Goal: Task Accomplishment & Management: Use online tool/utility

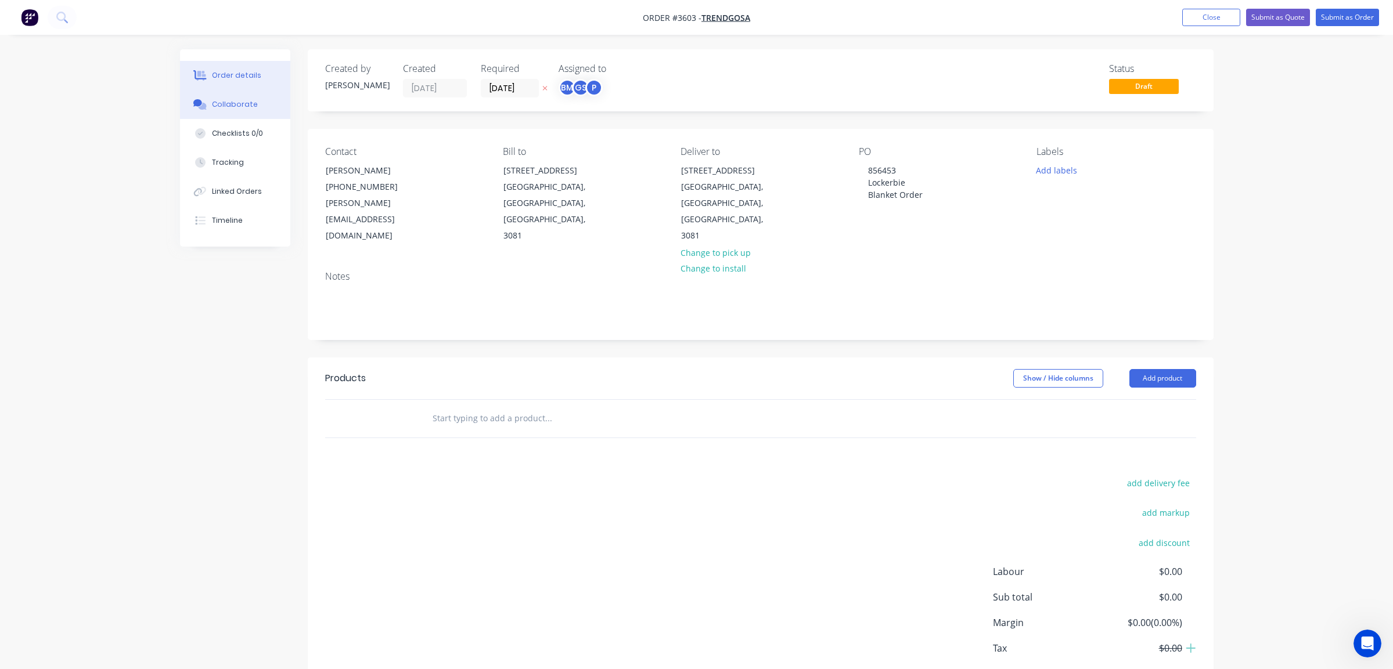
click at [244, 116] on button "Collaborate" at bounding box center [235, 104] width 110 height 29
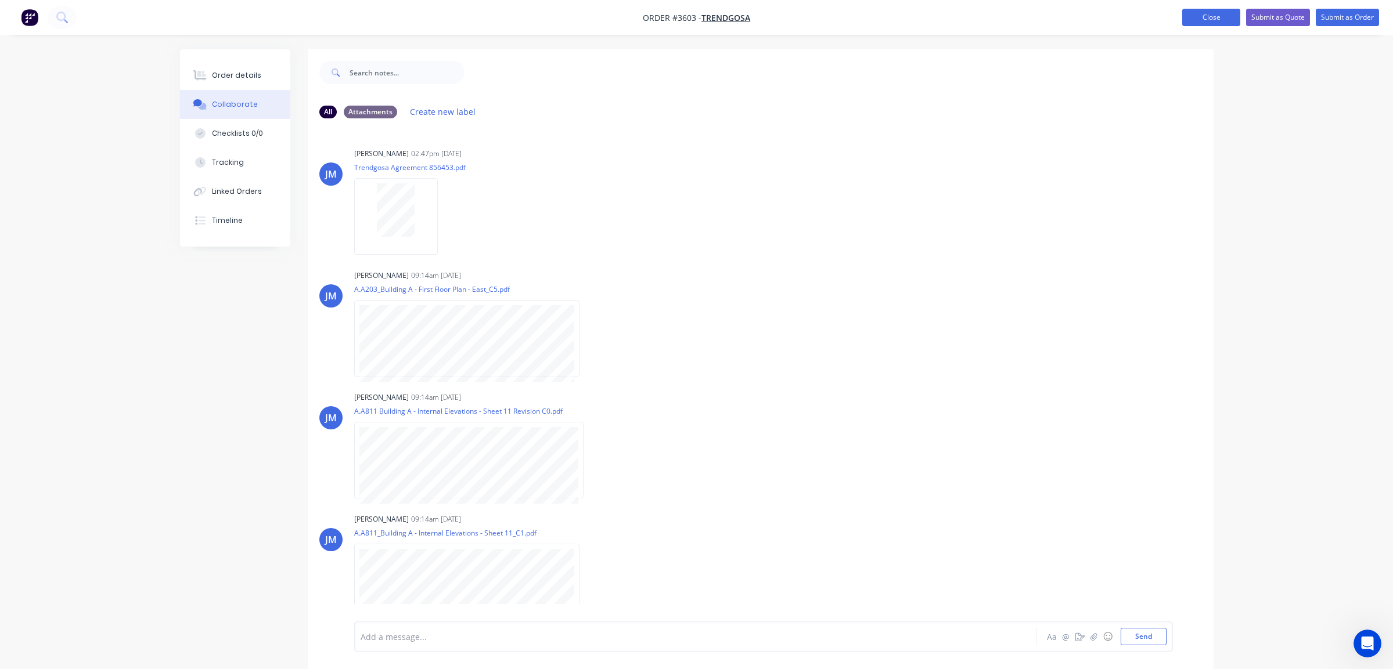
click at [1230, 20] on button "Close" at bounding box center [1211, 17] width 58 height 17
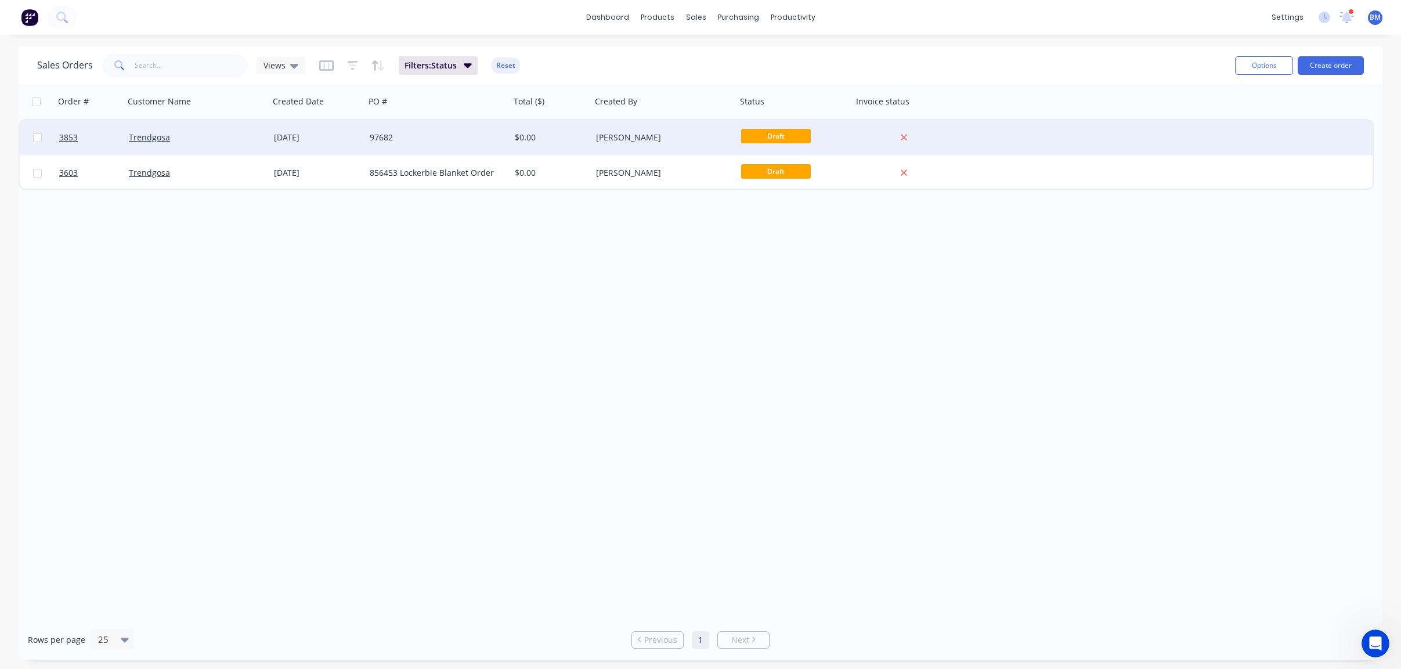
click at [217, 125] on div "Trendgosa" at bounding box center [196, 137] width 145 height 35
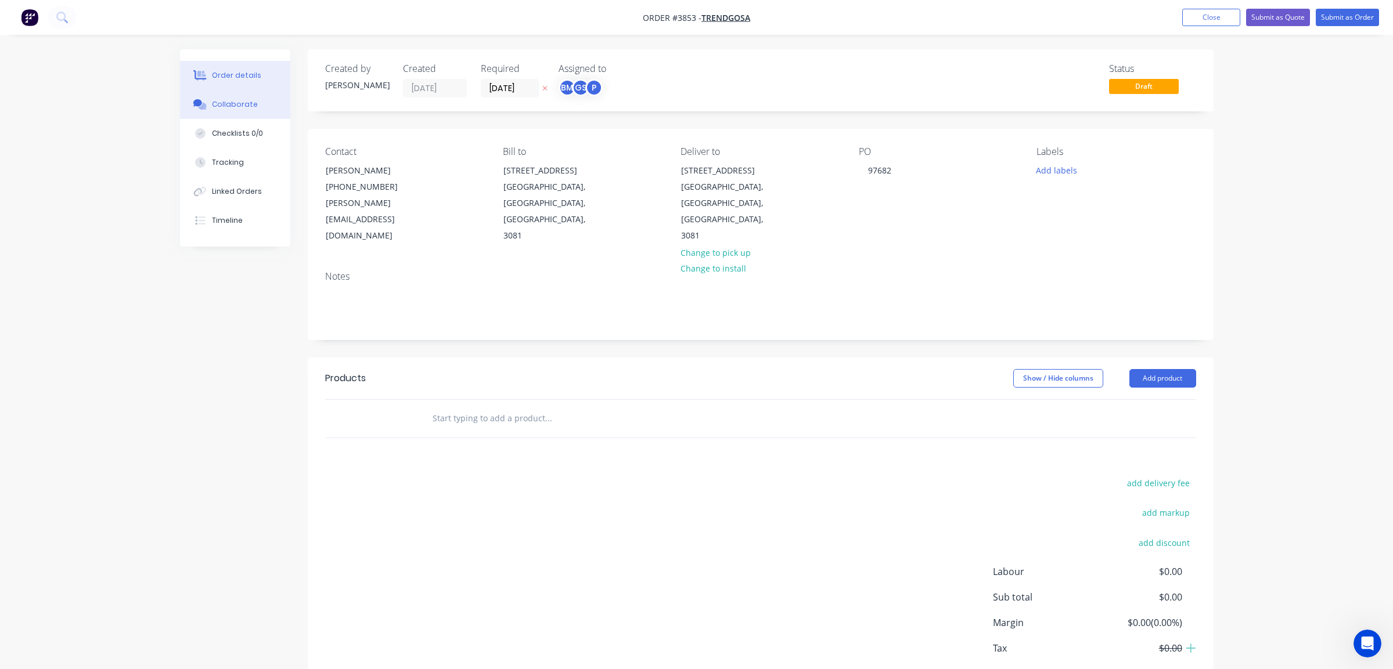
click at [199, 104] on icon at bounding box center [197, 102] width 9 height 7
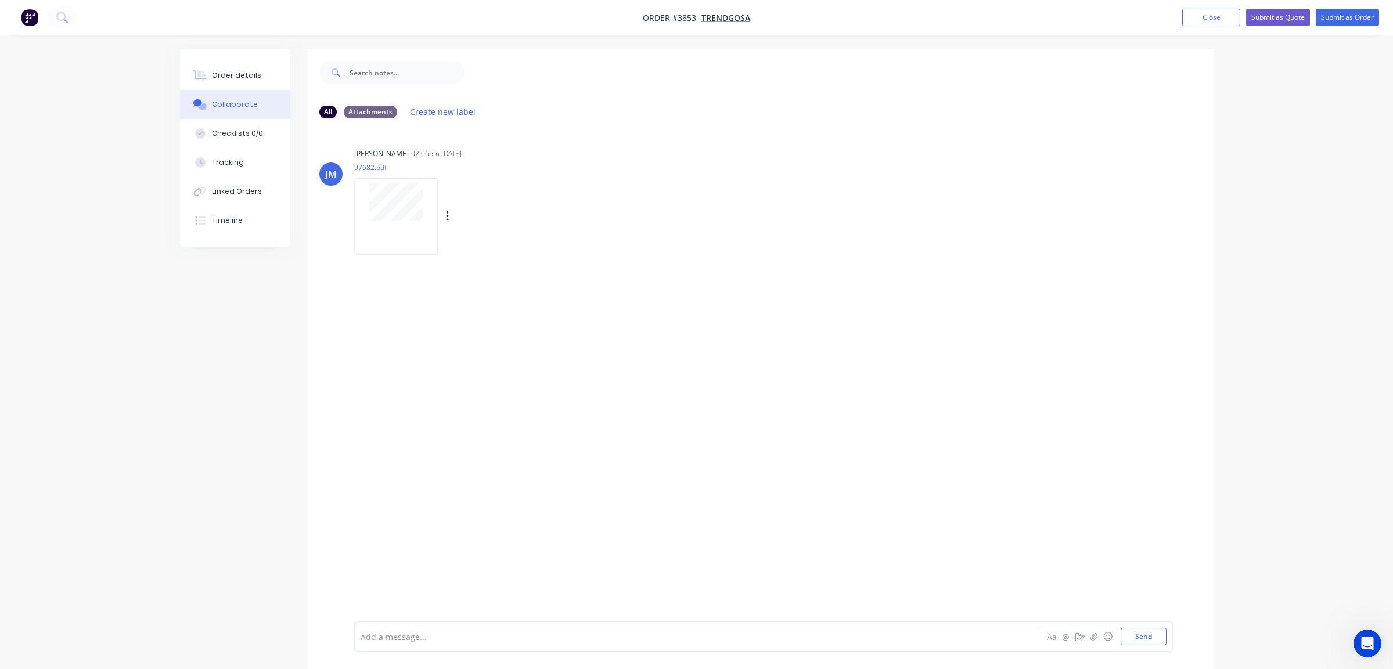
click at [390, 222] on div at bounding box center [396, 216] width 84 height 76
click at [193, 63] on button "Order details" at bounding box center [235, 75] width 110 height 29
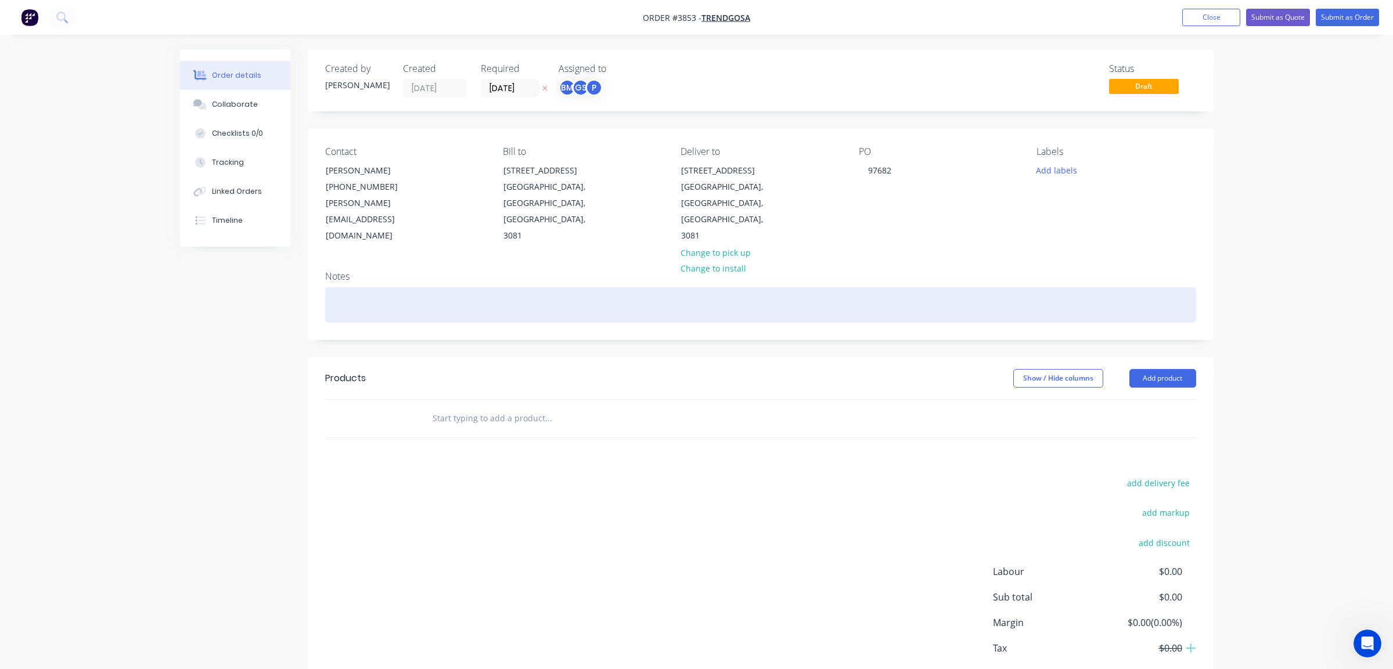
click at [424, 287] on div at bounding box center [760, 304] width 871 height 35
paste div
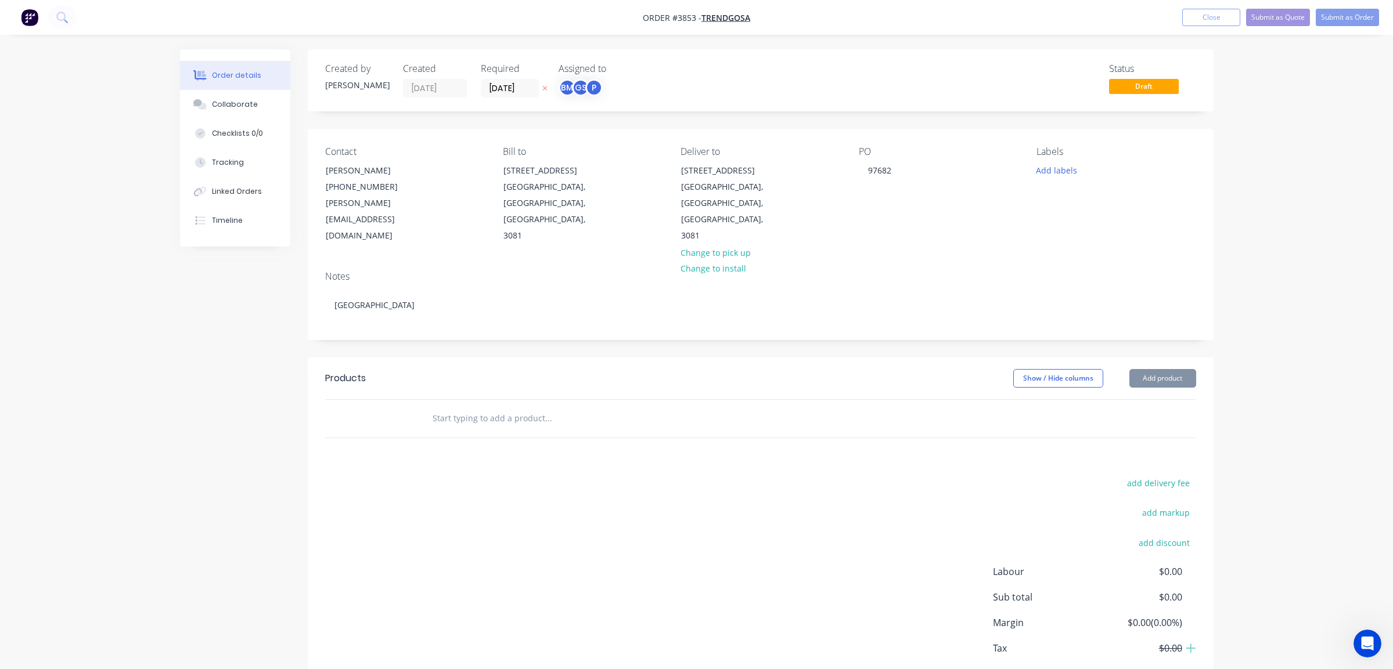
click at [1160, 358] on header "Products Show / Hide columns Add product" at bounding box center [761, 379] width 906 height 42
click at [1160, 369] on button "Add product" at bounding box center [1162, 378] width 67 height 19
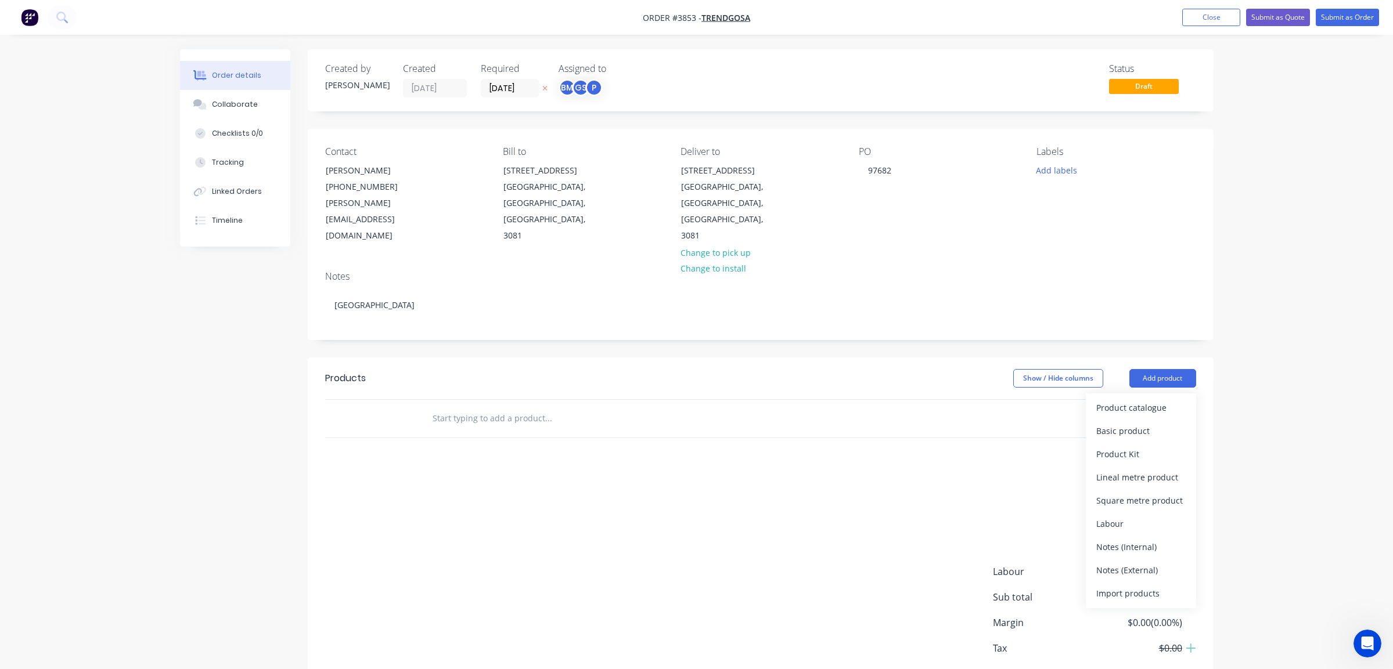
click at [1157, 399] on div "Product catalogue" at bounding box center [1140, 407] width 89 height 17
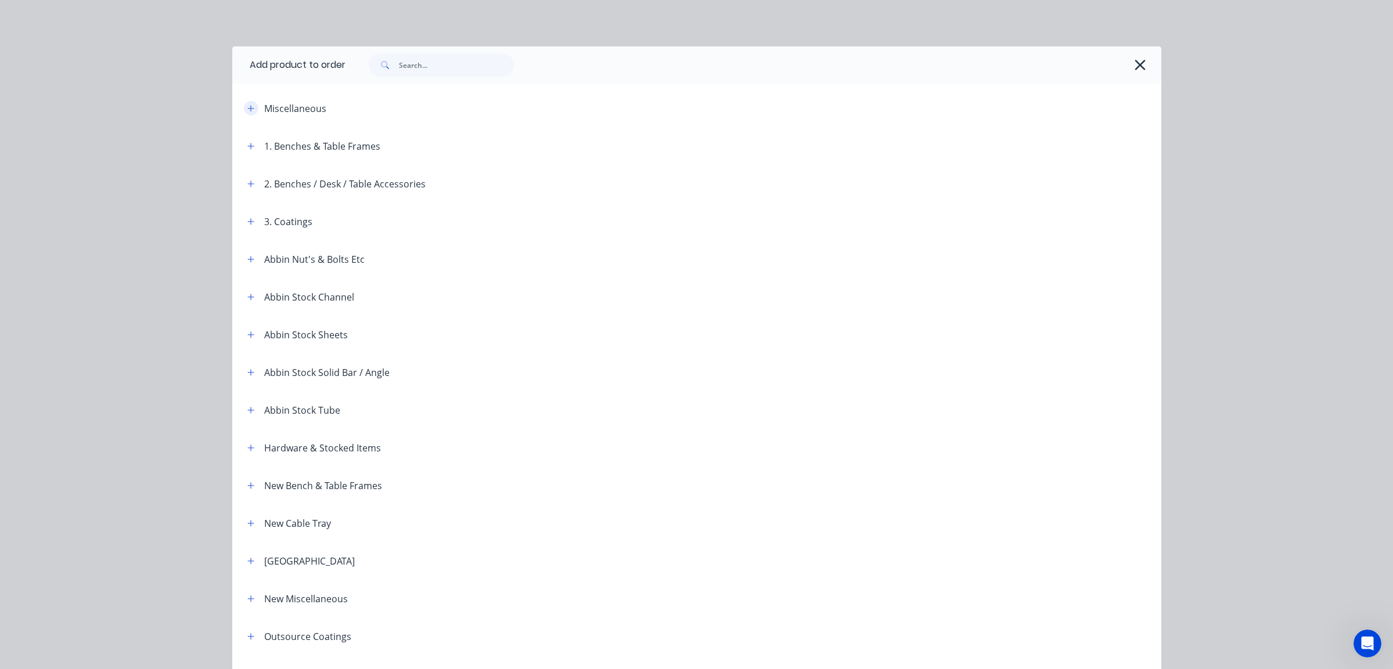
click at [250, 104] on button "button" at bounding box center [251, 108] width 15 height 15
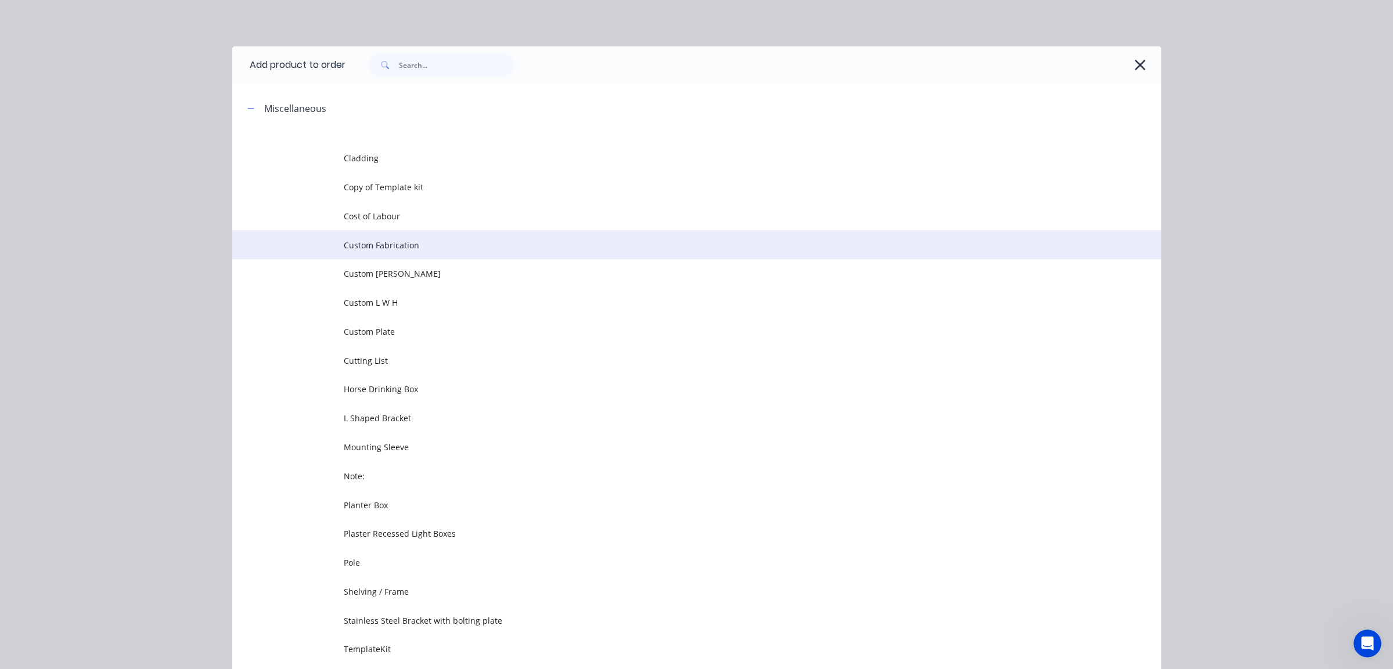
click at [325, 244] on td at bounding box center [287, 244] width 111 height 29
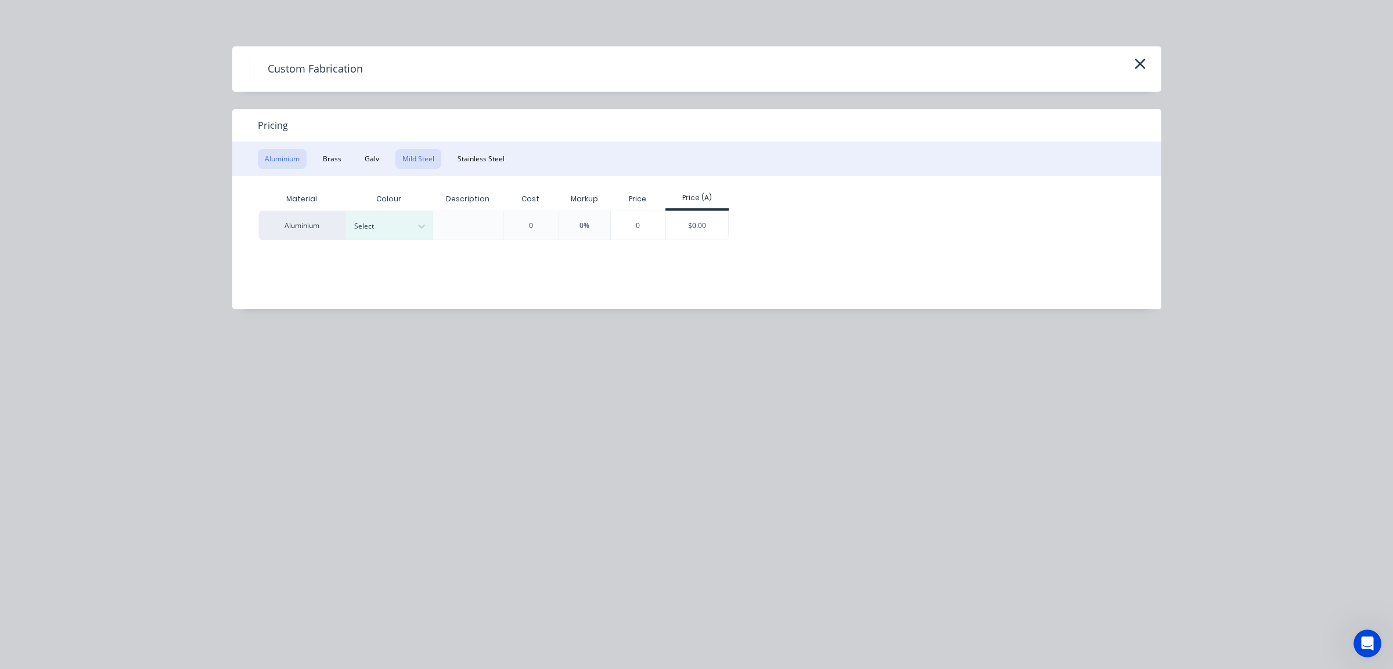
click at [408, 153] on button "Mild Steel" at bounding box center [418, 159] width 46 height 20
click at [280, 154] on button "Aluminium" at bounding box center [282, 159] width 49 height 20
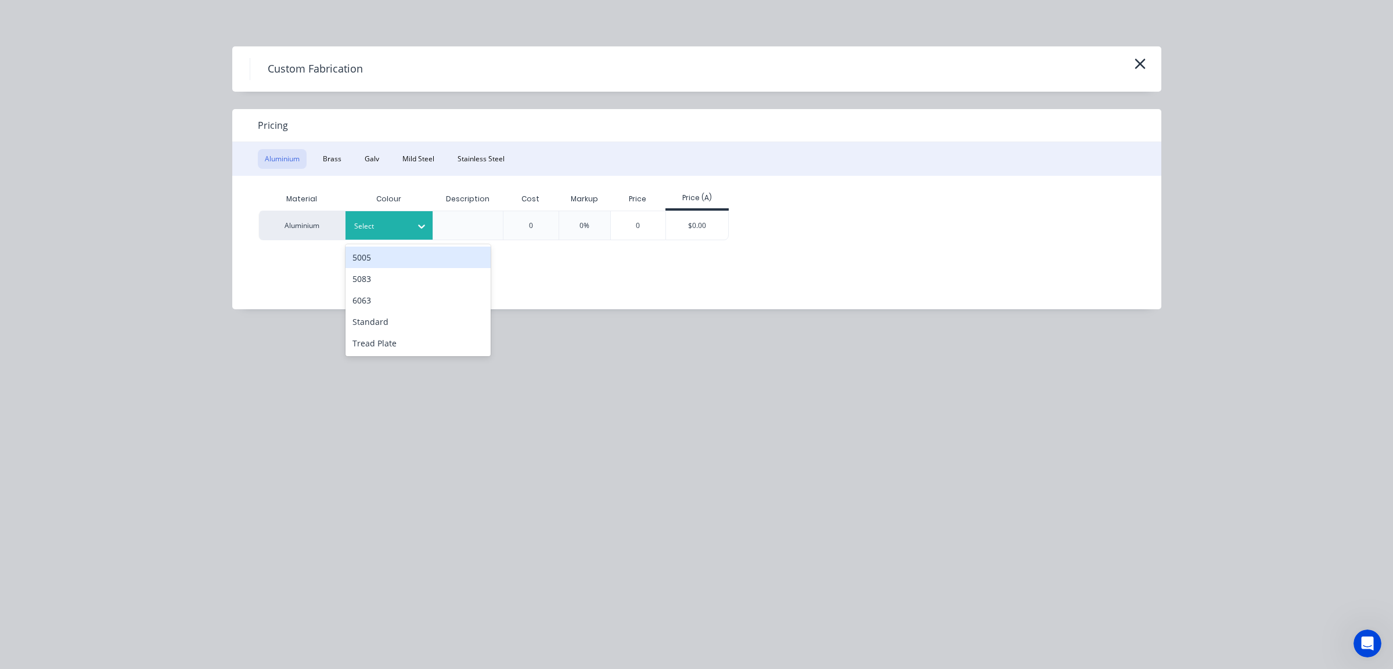
click at [414, 239] on div at bounding box center [421, 226] width 21 height 28
click at [410, 323] on div "Standard" at bounding box center [417, 321] width 145 height 21
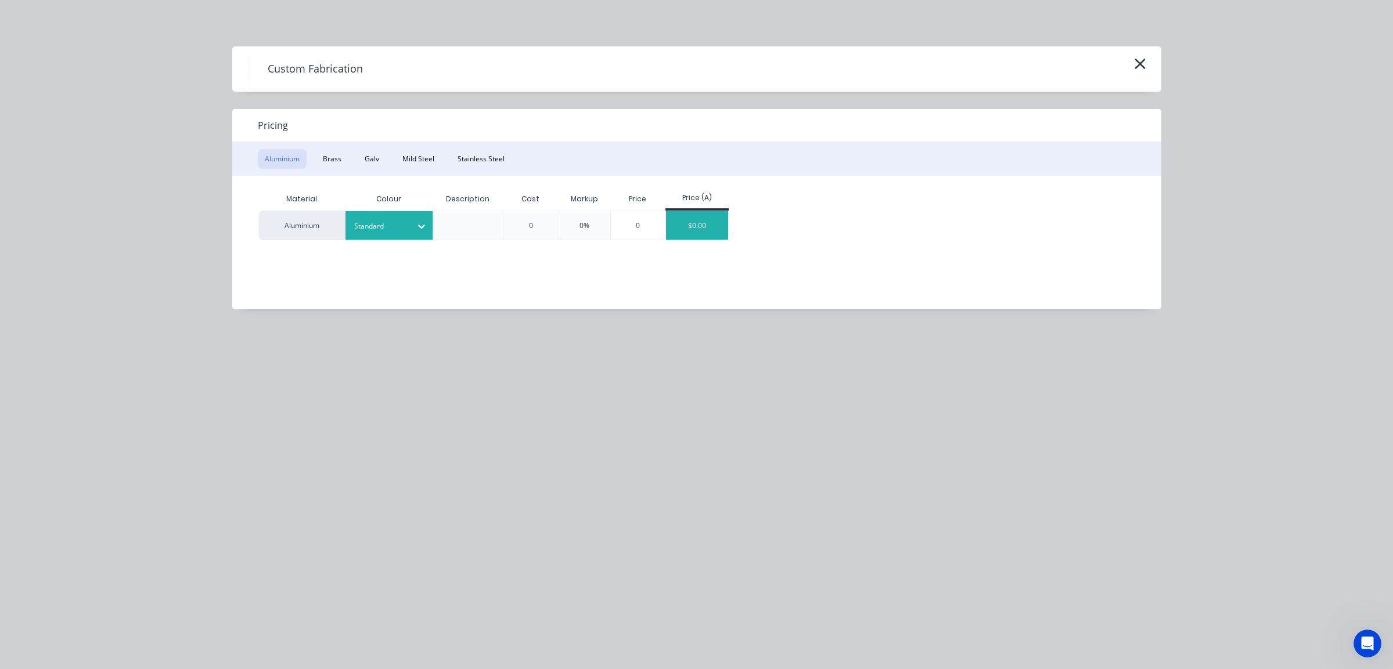
click at [724, 225] on div "$0.00" at bounding box center [697, 225] width 62 height 28
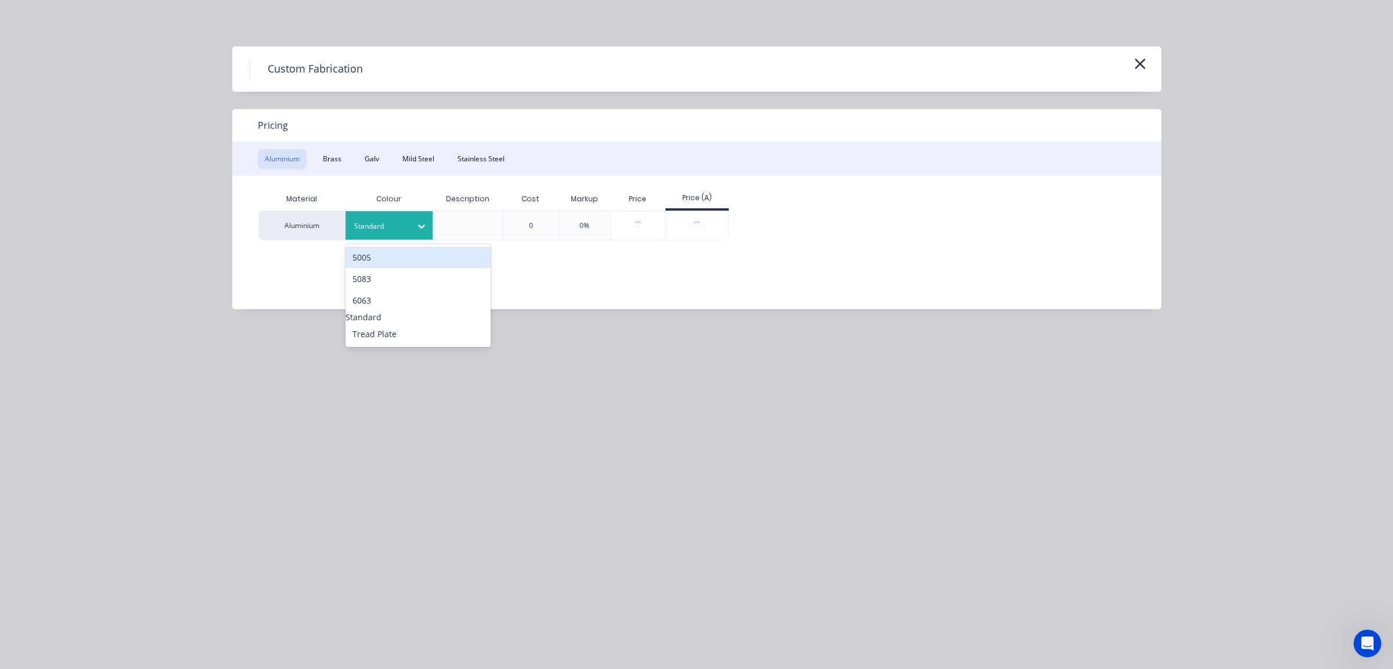
click at [410, 235] on div "Standard" at bounding box center [388, 225] width 87 height 28
drag, startPoint x: 420, startPoint y: 324, endPoint x: 484, endPoint y: 325, distance: 63.9
click at [421, 323] on div "Standard" at bounding box center [417, 317] width 145 height 12
click at [699, 218] on div at bounding box center [697, 225] width 62 height 28
